Goal: Task Accomplishment & Management: Manage account settings

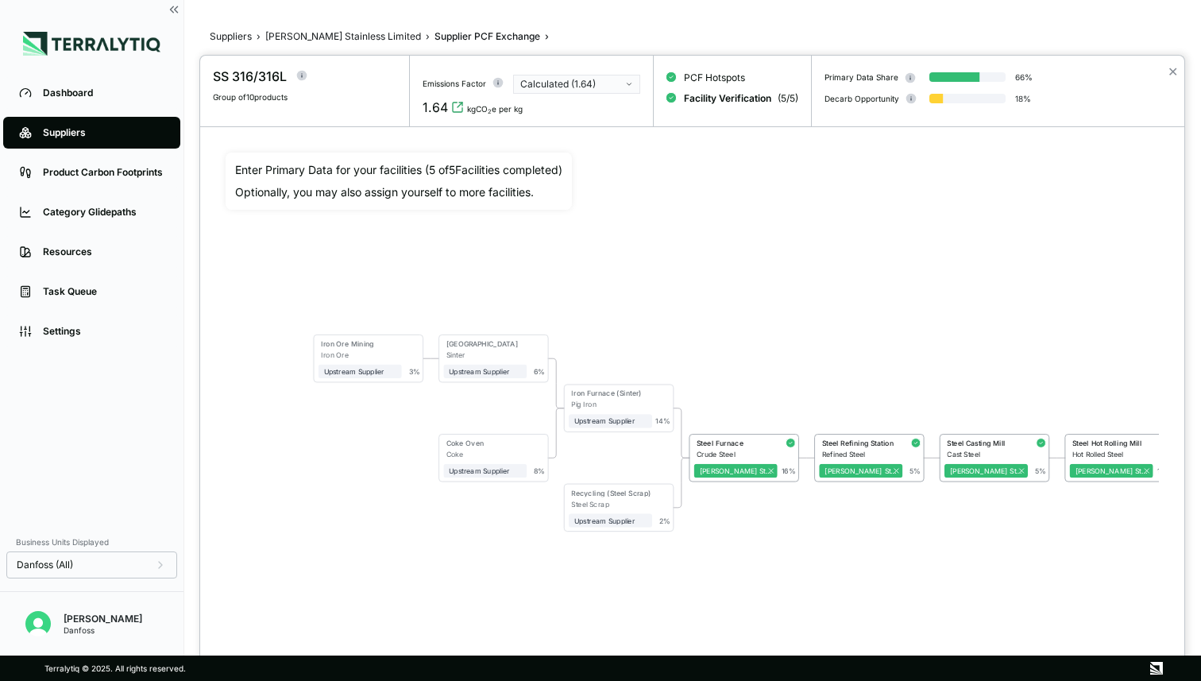
click at [40, 633] on div at bounding box center [600, 340] width 1201 height 681
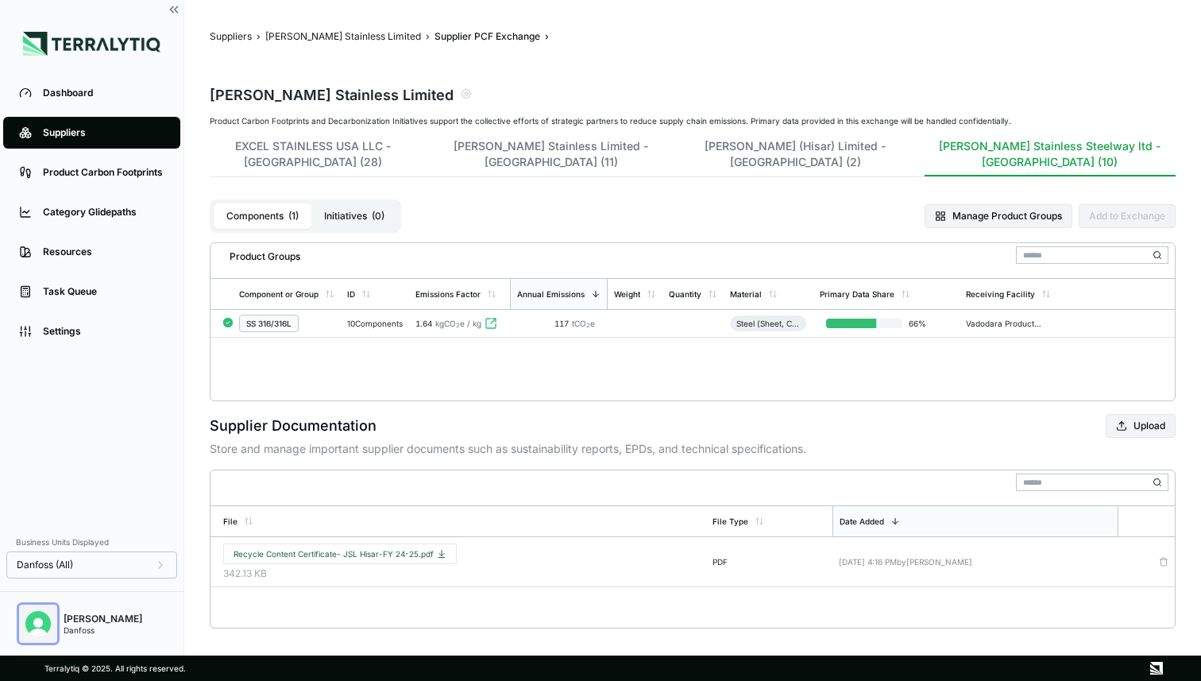
click at [39, 624] on img "Open user button" at bounding box center [37, 623] width 25 height 25
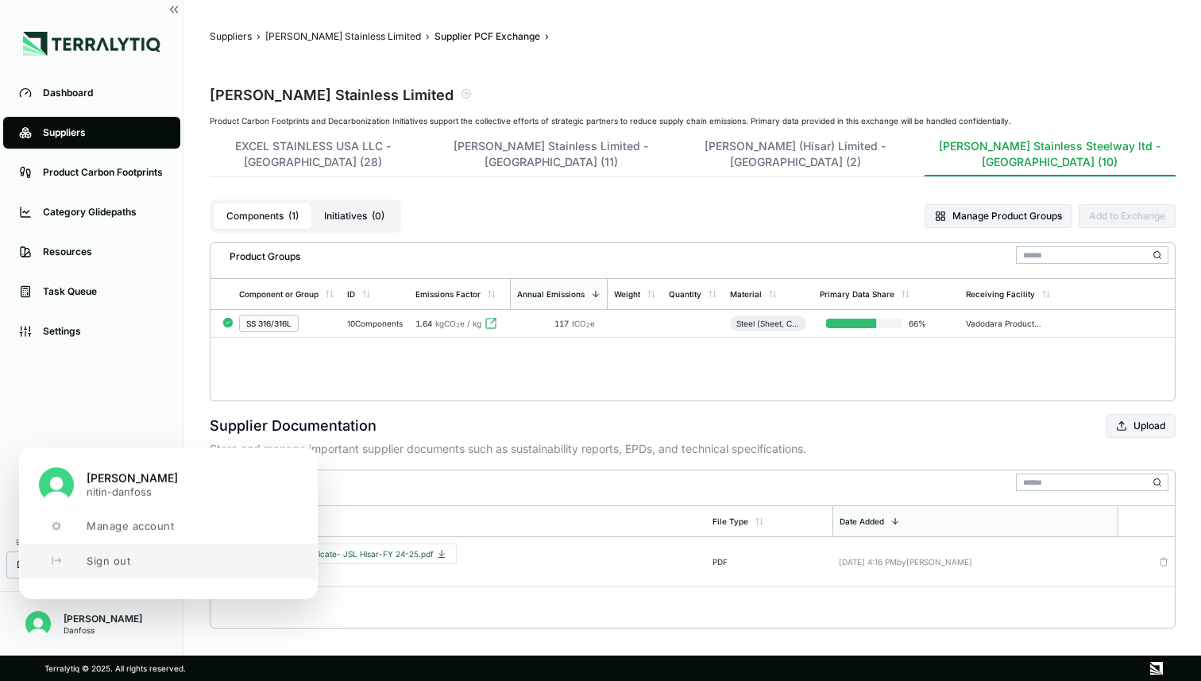
click at [89, 566] on span "Sign out" at bounding box center [109, 560] width 44 height 13
